Goal: Check status: Check status

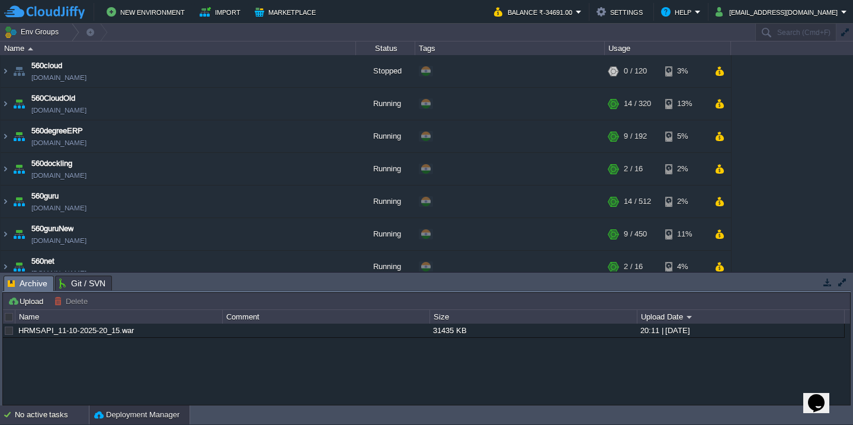
click at [20, 410] on div "No active tasks" at bounding box center [52, 414] width 74 height 19
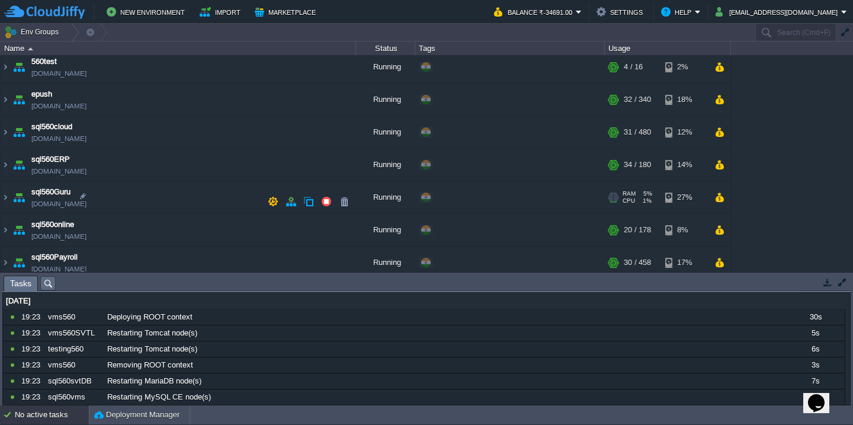
scroll to position [299, 0]
click at [157, 169] on td "sql560ERP [DOMAIN_NAME]" at bounding box center [179, 164] width 356 height 33
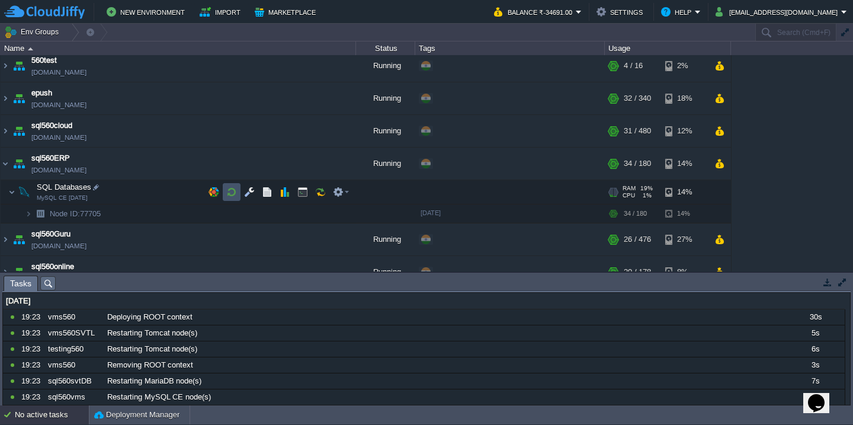
click at [226, 187] on button "button" at bounding box center [231, 192] width 11 height 11
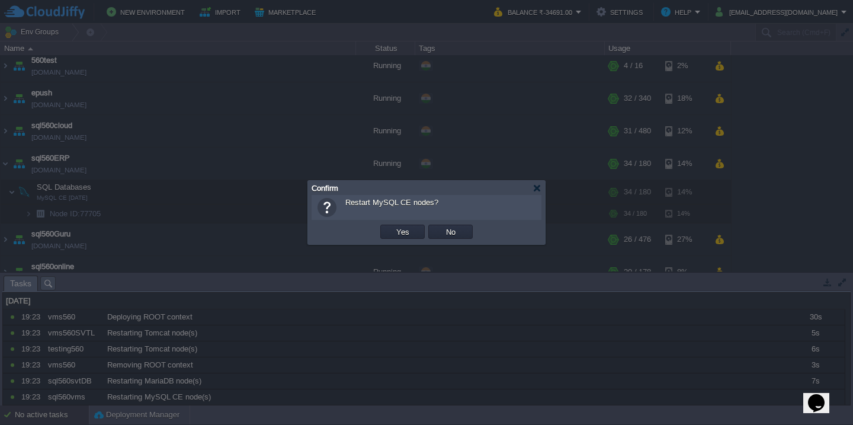
click at [393, 226] on button "Yes" at bounding box center [403, 231] width 20 height 11
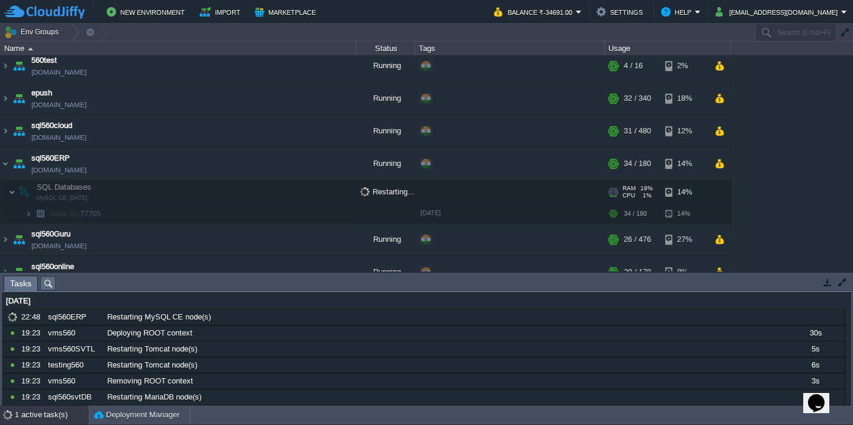
scroll to position [262, 0]
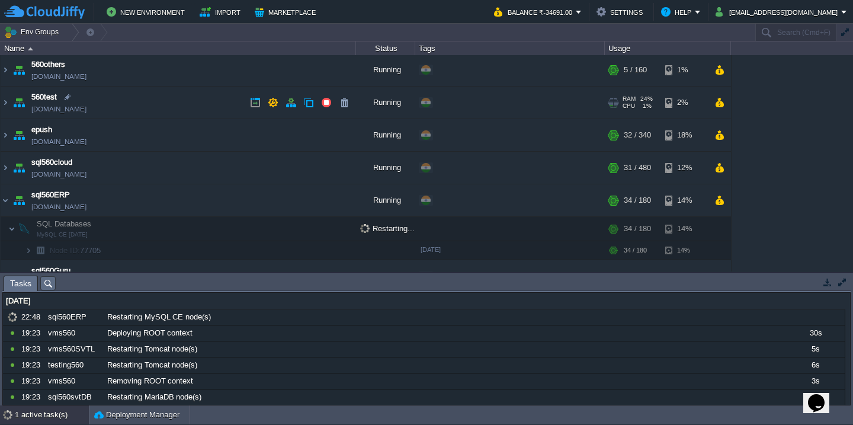
click at [178, 118] on td "560test [DOMAIN_NAME]" at bounding box center [179, 103] width 356 height 33
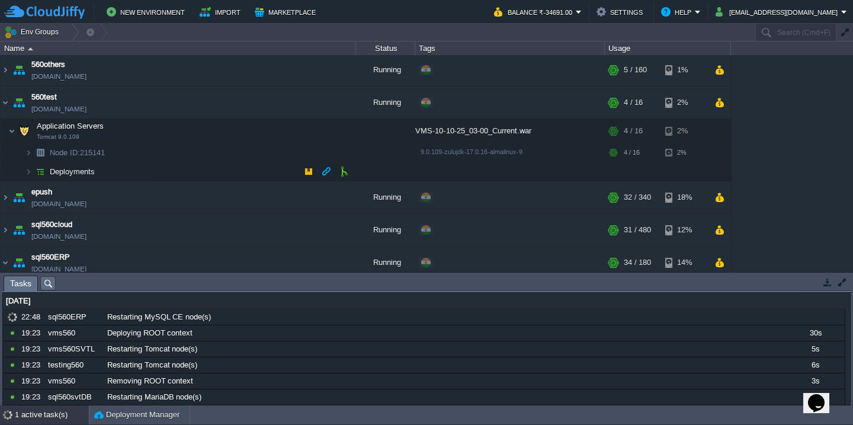
click at [164, 171] on td "Deployments" at bounding box center [179, 171] width 356 height 19
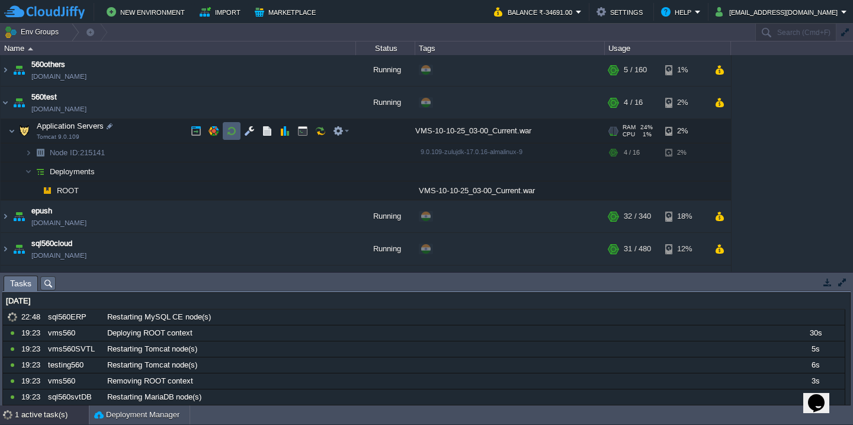
click at [229, 127] on button "button" at bounding box center [231, 131] width 11 height 11
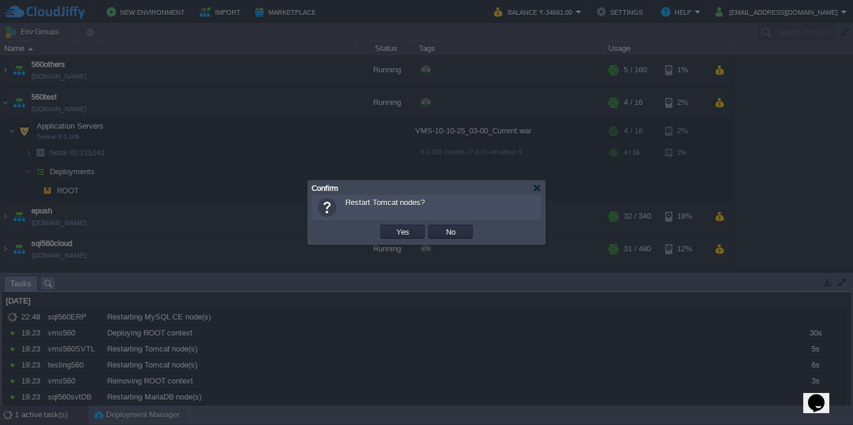
scroll to position [300, 0]
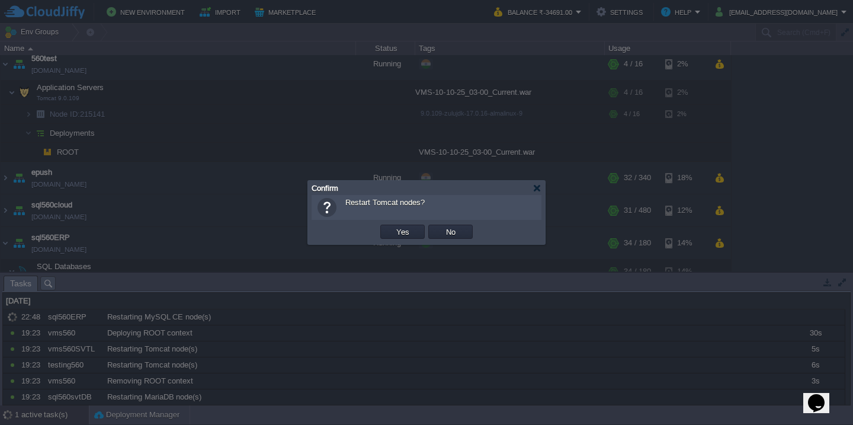
click at [393, 226] on button "Yes" at bounding box center [403, 231] width 20 height 11
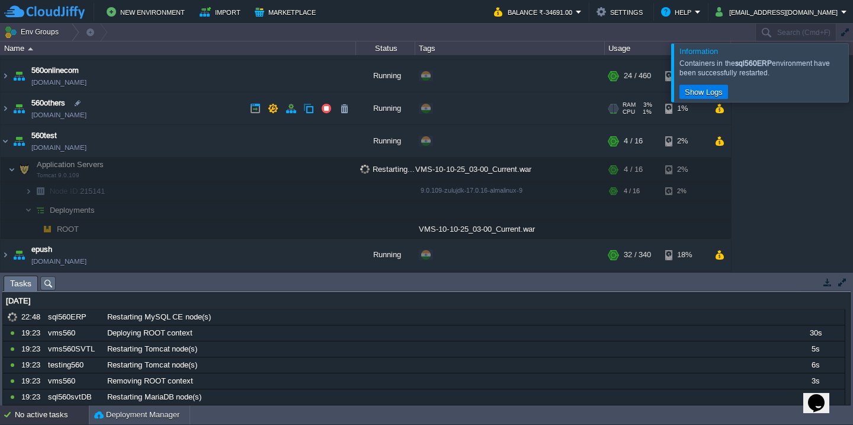
scroll to position [208, 0]
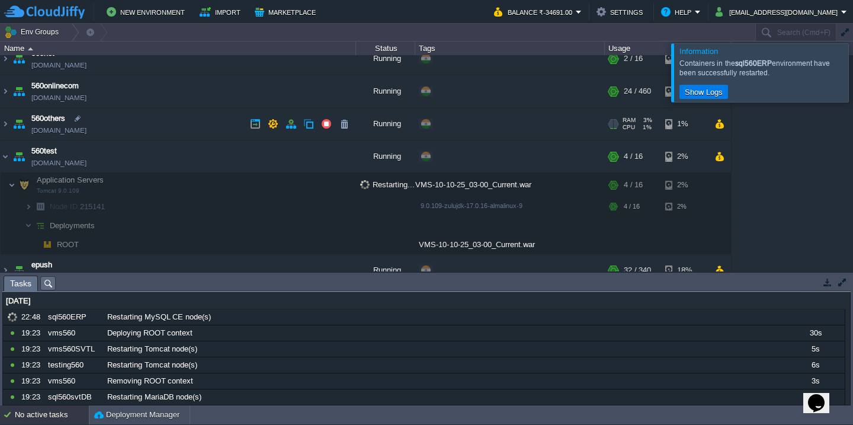
click at [185, 133] on td "560others [DOMAIN_NAME]" at bounding box center [179, 124] width 356 height 33
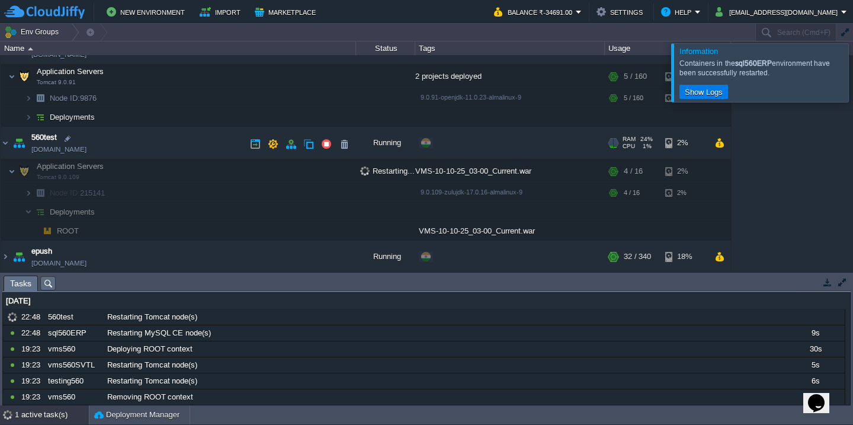
scroll to position [281, 0]
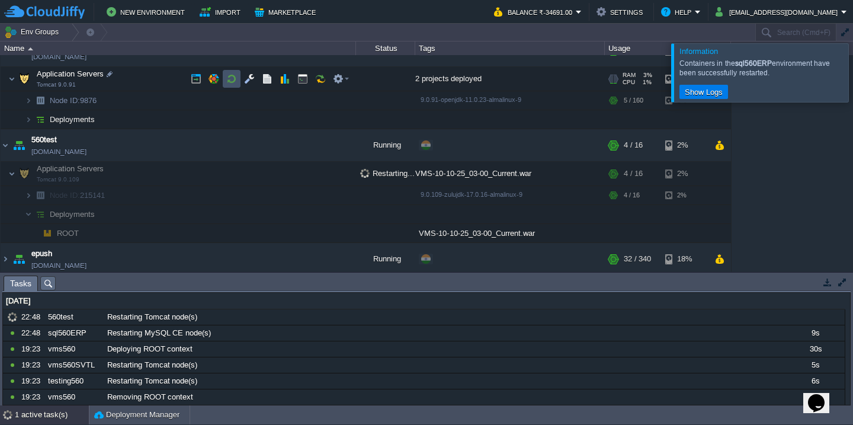
click at [230, 83] on button "button" at bounding box center [231, 78] width 11 height 11
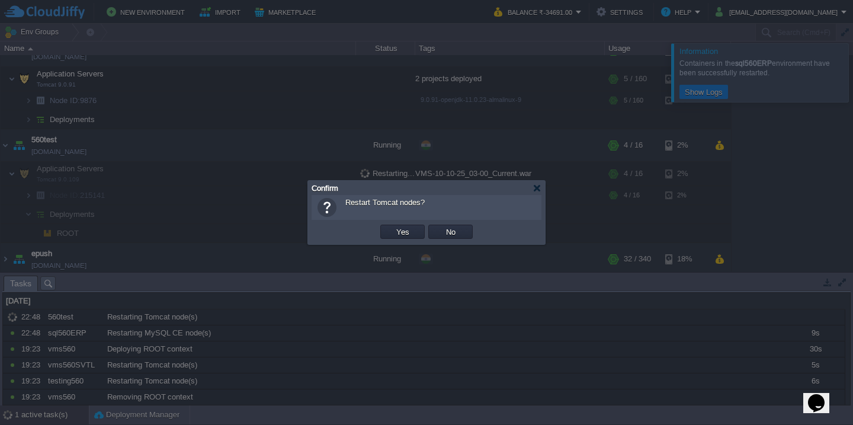
click at [393, 226] on button "Yes" at bounding box center [403, 231] width 20 height 11
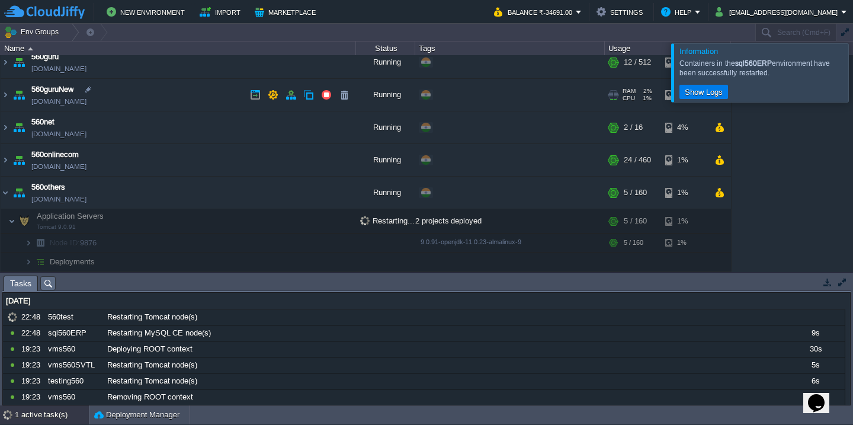
scroll to position [138, 0]
click at [188, 140] on td "560net [DOMAIN_NAME]" at bounding box center [179, 129] width 356 height 33
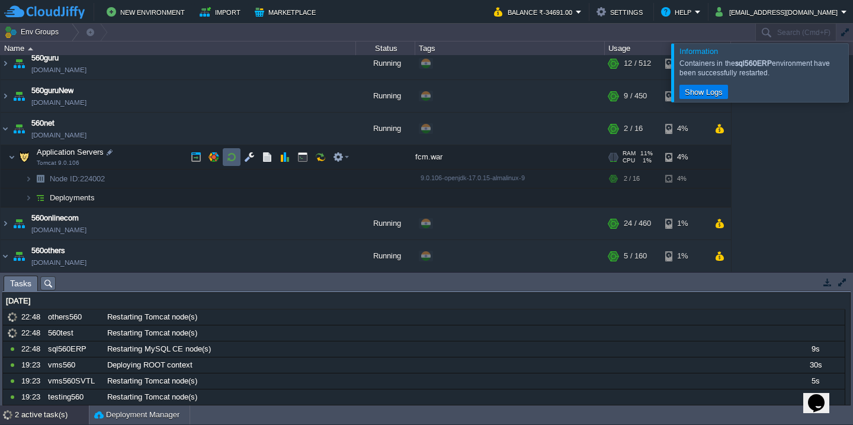
click at [227, 159] on button "button" at bounding box center [231, 157] width 11 height 11
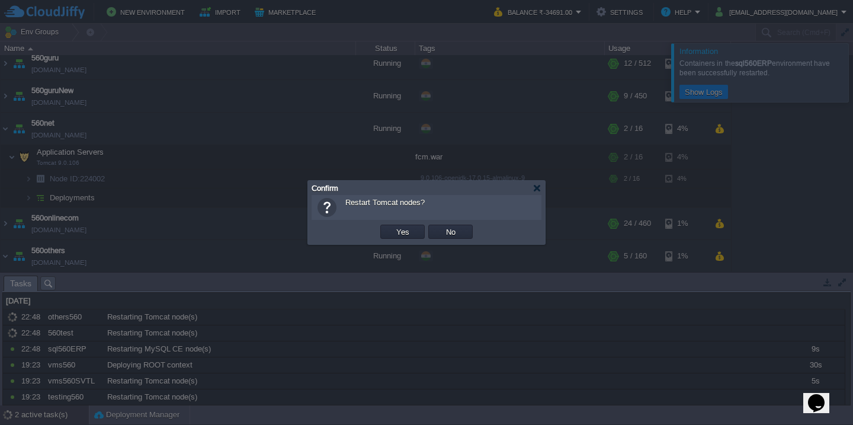
click at [393, 226] on button "Yes" at bounding box center [403, 231] width 20 height 11
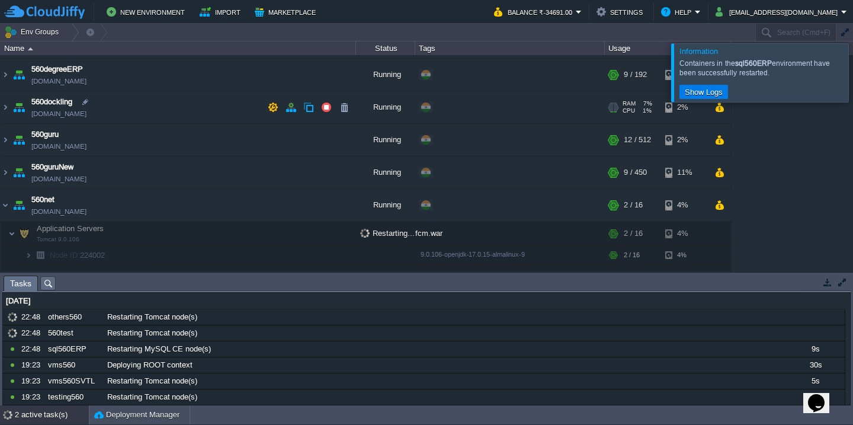
scroll to position [53, 0]
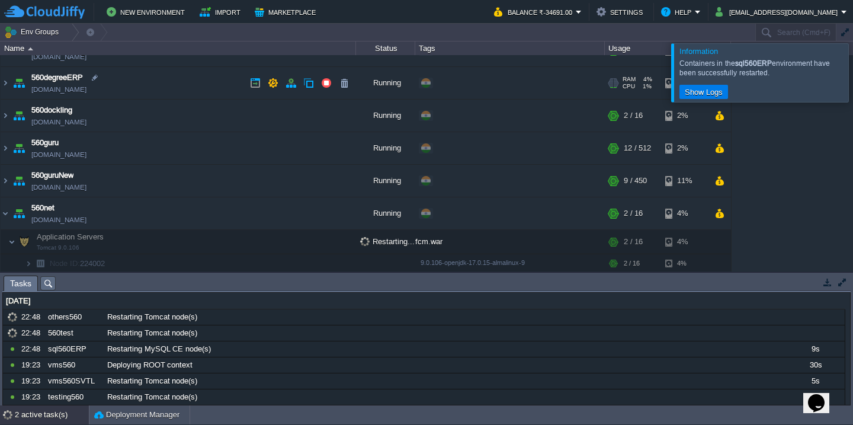
click at [168, 81] on td "560degreeERP [DOMAIN_NAME]" at bounding box center [179, 83] width 356 height 33
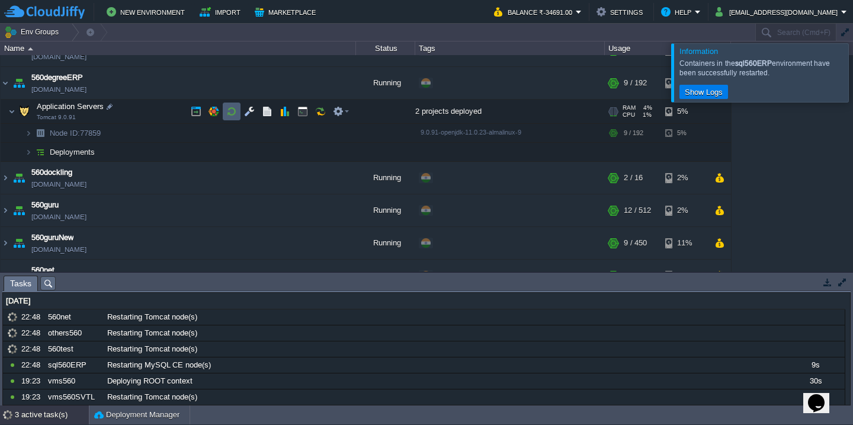
click at [229, 110] on button "button" at bounding box center [231, 111] width 11 height 11
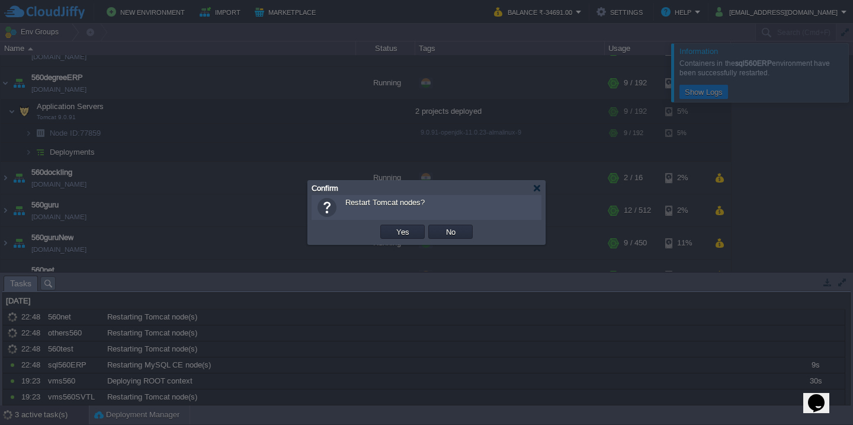
click at [393, 226] on button "Yes" at bounding box center [403, 231] width 20 height 11
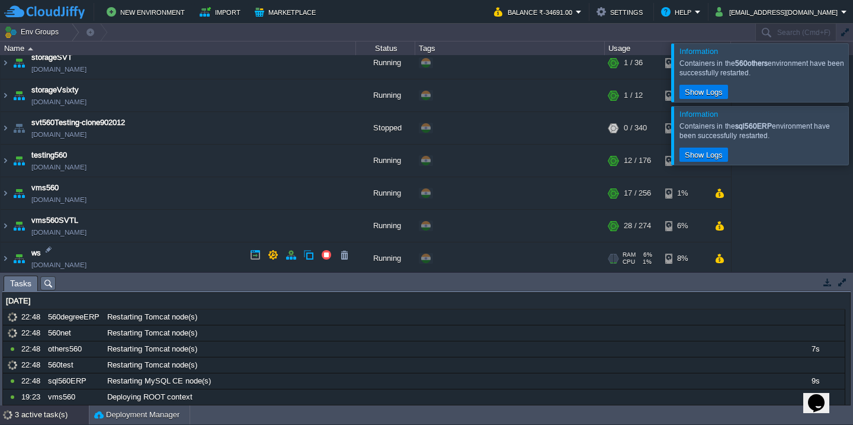
click at [148, 255] on td "ws [DOMAIN_NAME]" at bounding box center [179, 258] width 356 height 33
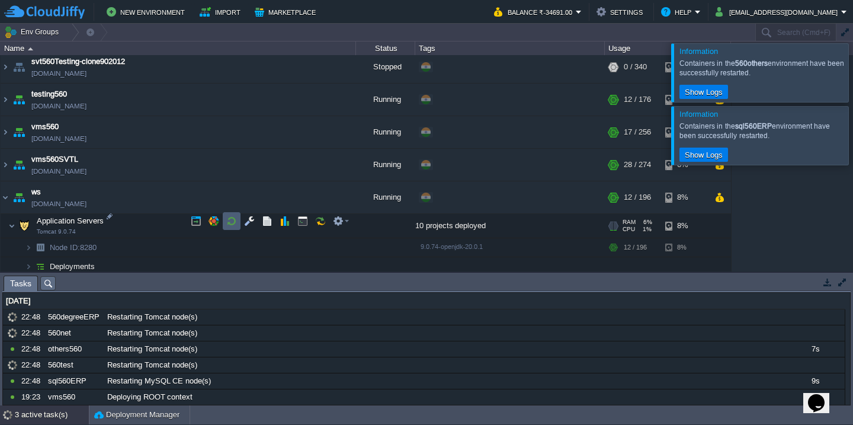
click at [230, 220] on button "button" at bounding box center [231, 221] width 11 height 11
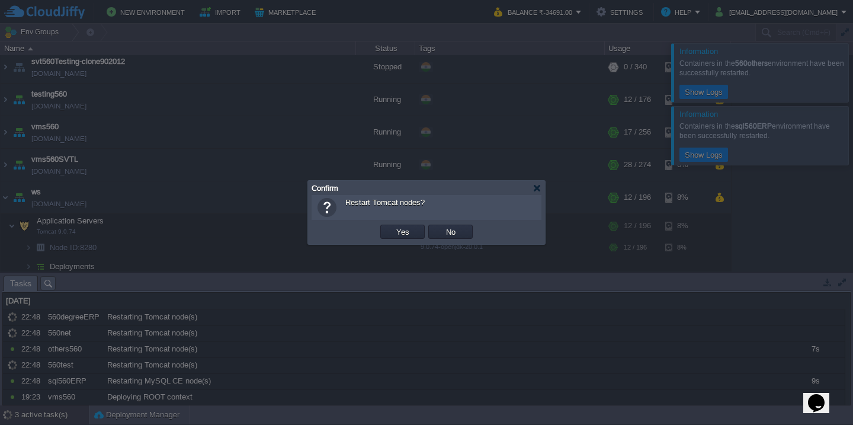
click at [393, 226] on button "Yes" at bounding box center [403, 231] width 20 height 11
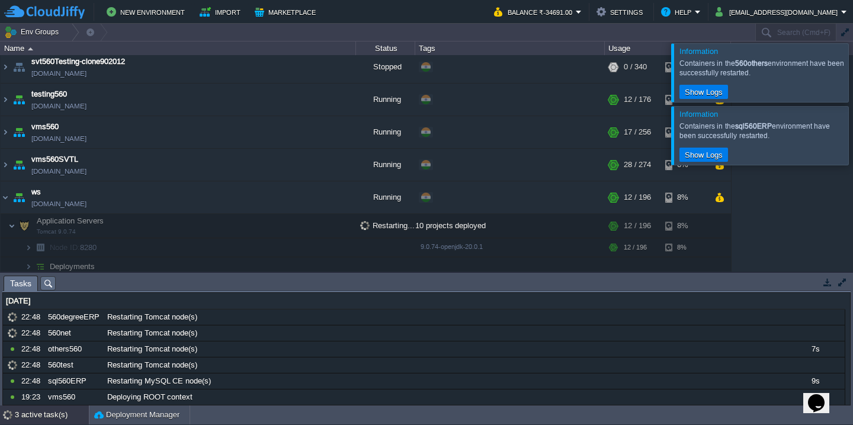
click at [853, 85] on div at bounding box center [867, 72] width 0 height 58
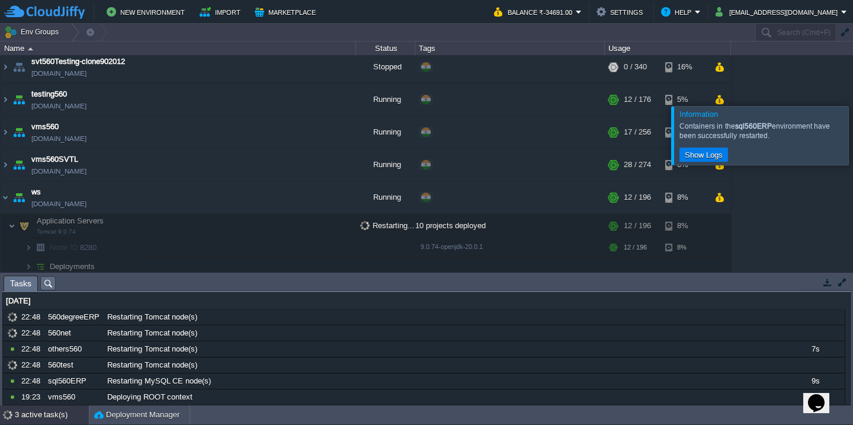
click at [853, 106] on div at bounding box center [867, 135] width 0 height 58
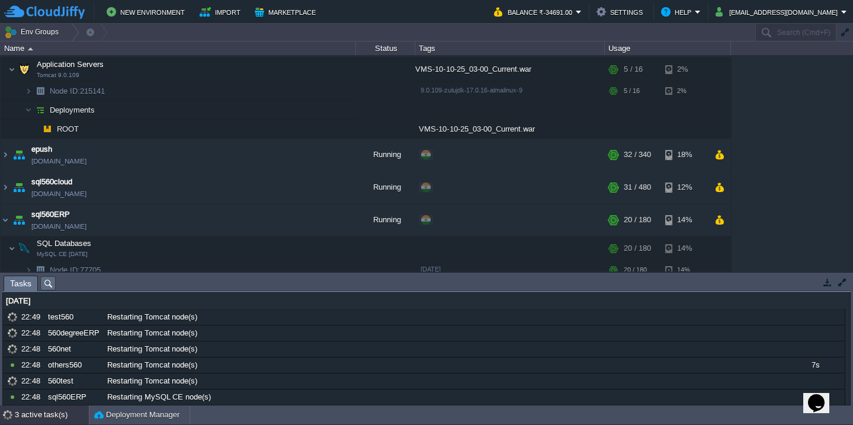
scroll to position [100, 0]
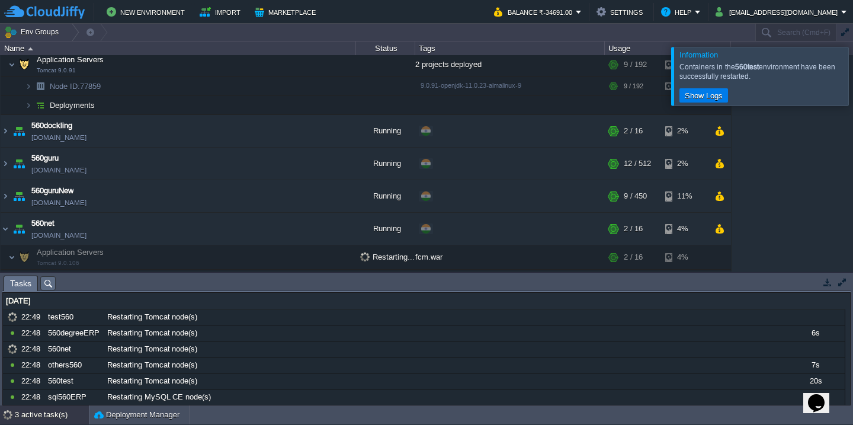
click at [853, 85] on div at bounding box center [867, 76] width 0 height 58
click at [853, 85] on div at bounding box center [867, 72] width 0 height 58
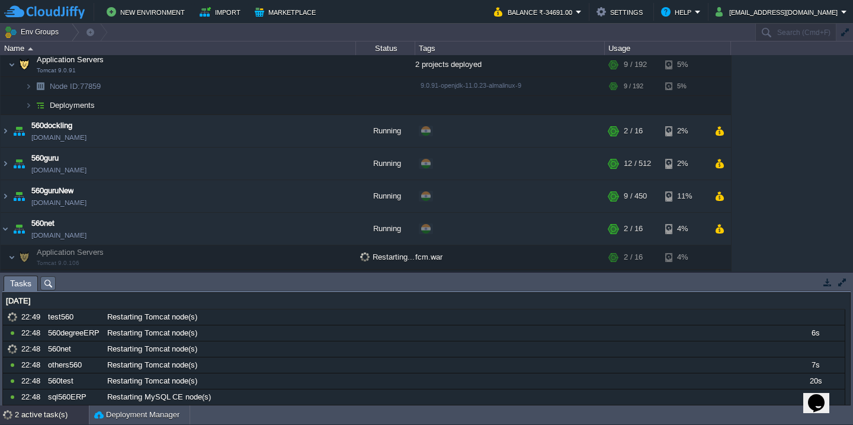
scroll to position [982, 0]
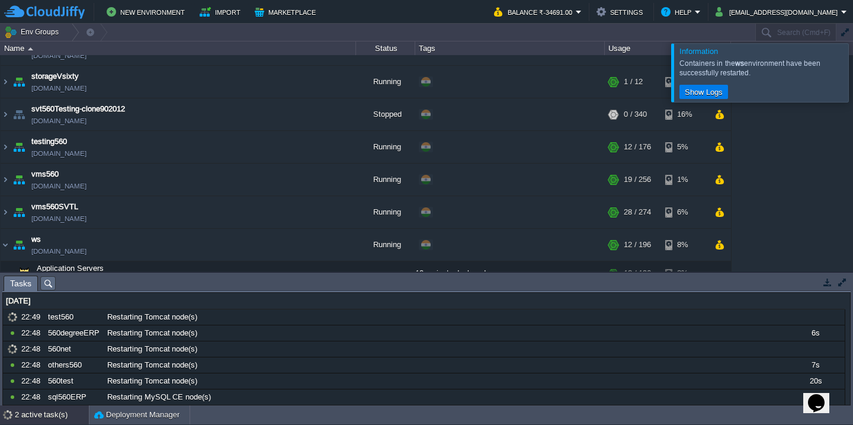
click at [853, 85] on div at bounding box center [867, 72] width 0 height 58
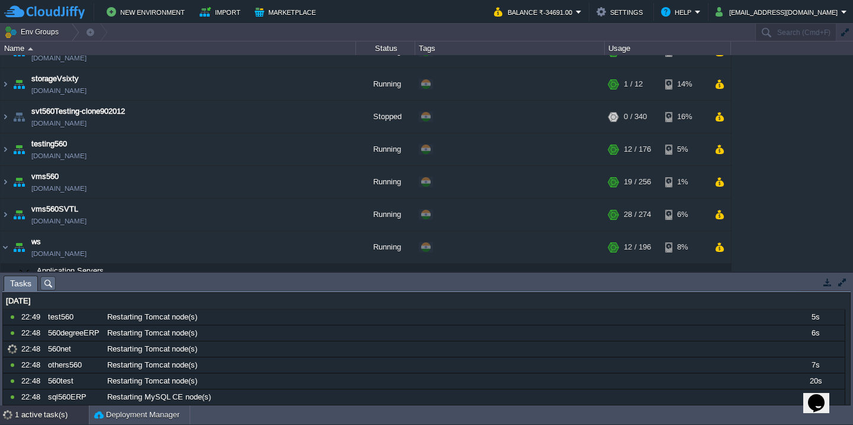
scroll to position [289, 0]
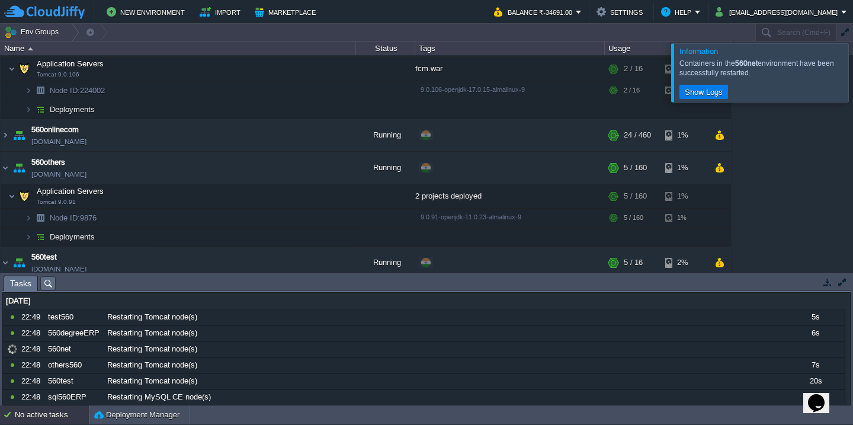
click at [853, 85] on div at bounding box center [867, 72] width 0 height 58
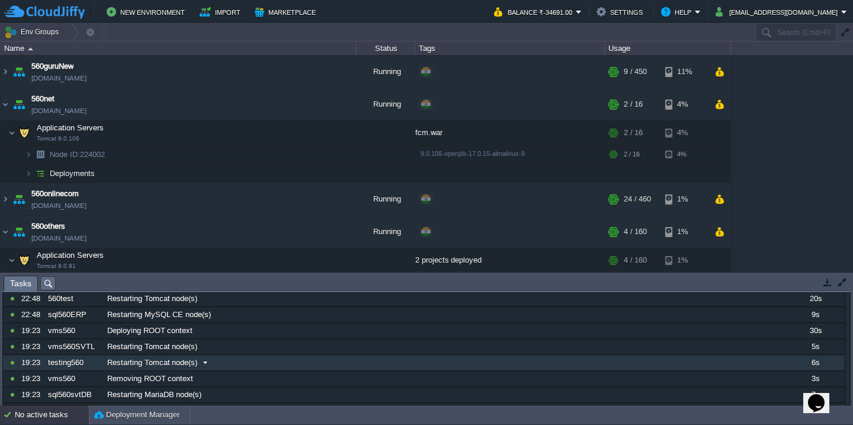
scroll to position [0, 0]
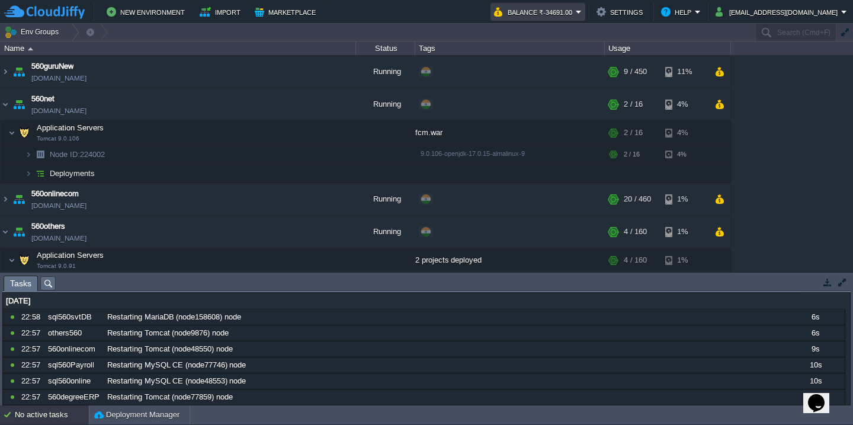
click at [561, 14] on button "Balance ₹-34691.00" at bounding box center [535, 12] width 82 height 14
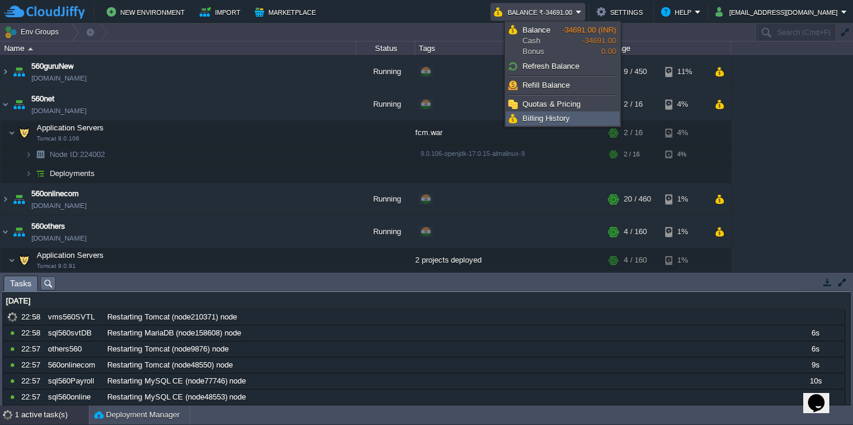
click at [542, 118] on span "Billing History" at bounding box center [546, 118] width 47 height 9
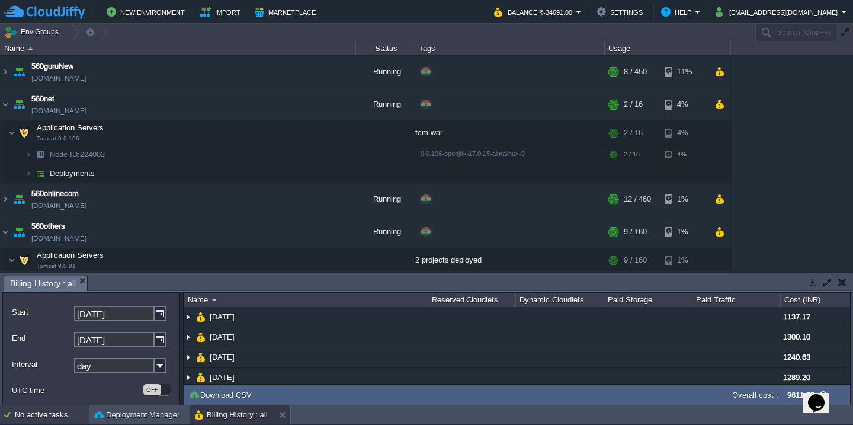
click at [40, 419] on div "No active tasks" at bounding box center [52, 414] width 74 height 19
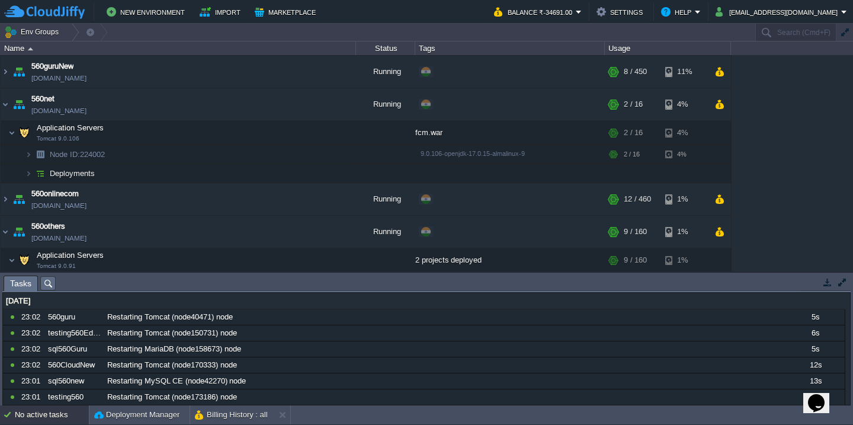
click at [844, 280] on button "button" at bounding box center [842, 282] width 11 height 11
